Goal: Transaction & Acquisition: Purchase product/service

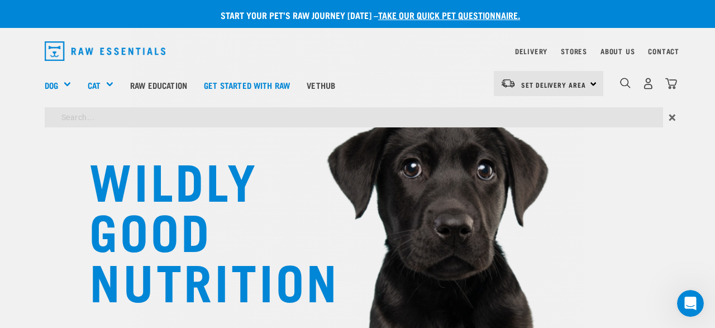
click at [624, 78] on div "dropdown navigation" at bounding box center [625, 84] width 12 height 12
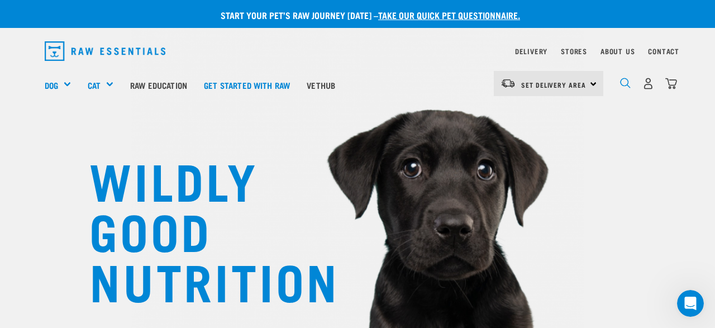
click at [624, 81] on img "dropdown navigation" at bounding box center [625, 83] width 11 height 11
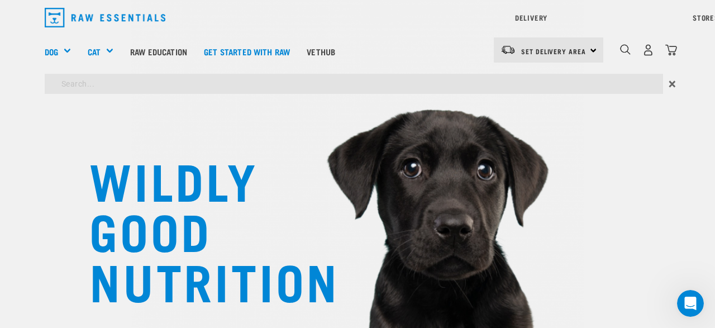
click at [197, 94] on input "search" at bounding box center [354, 84] width 618 height 20
type input "balm"
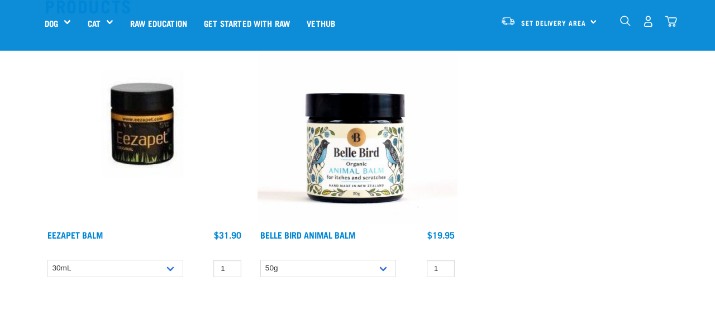
scroll to position [146, 0]
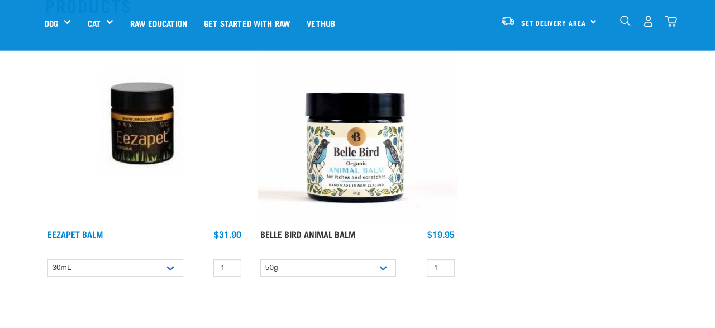
click at [295, 233] on link "Belle Bird Animal Balm" at bounding box center [307, 233] width 95 height 5
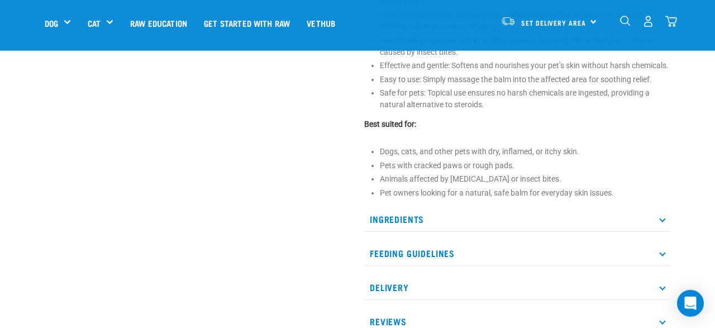
scroll to position [569, 0]
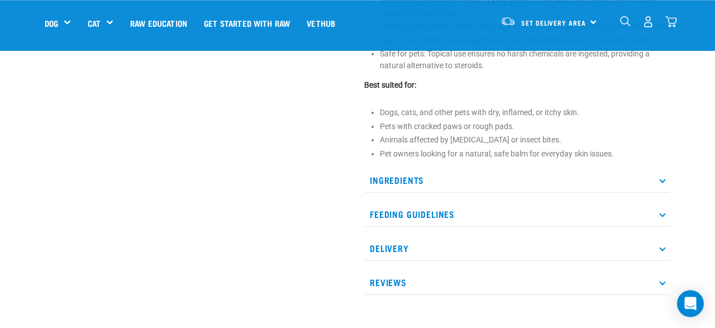
click at [399, 190] on p "Ingredients" at bounding box center [517, 179] width 306 height 25
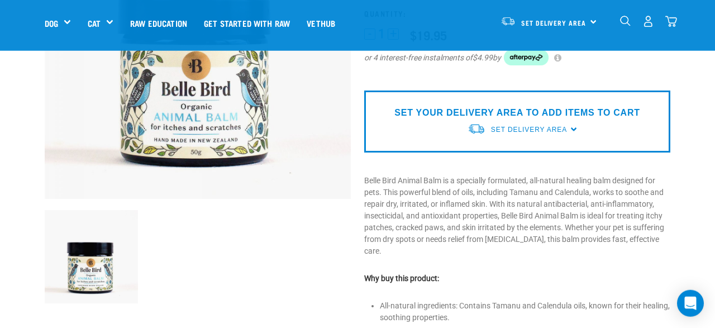
scroll to position [0, 0]
